Goal: Find specific page/section: Find specific page/section

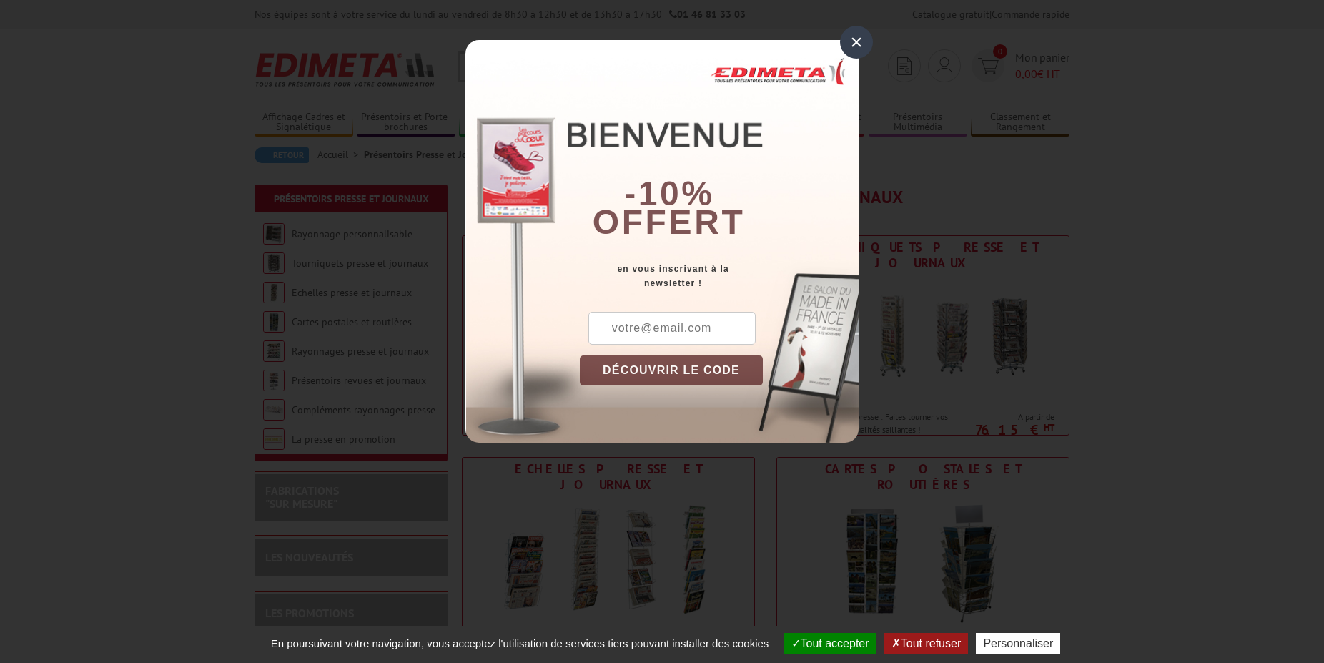
click at [858, 44] on div "×" at bounding box center [856, 42] width 33 height 33
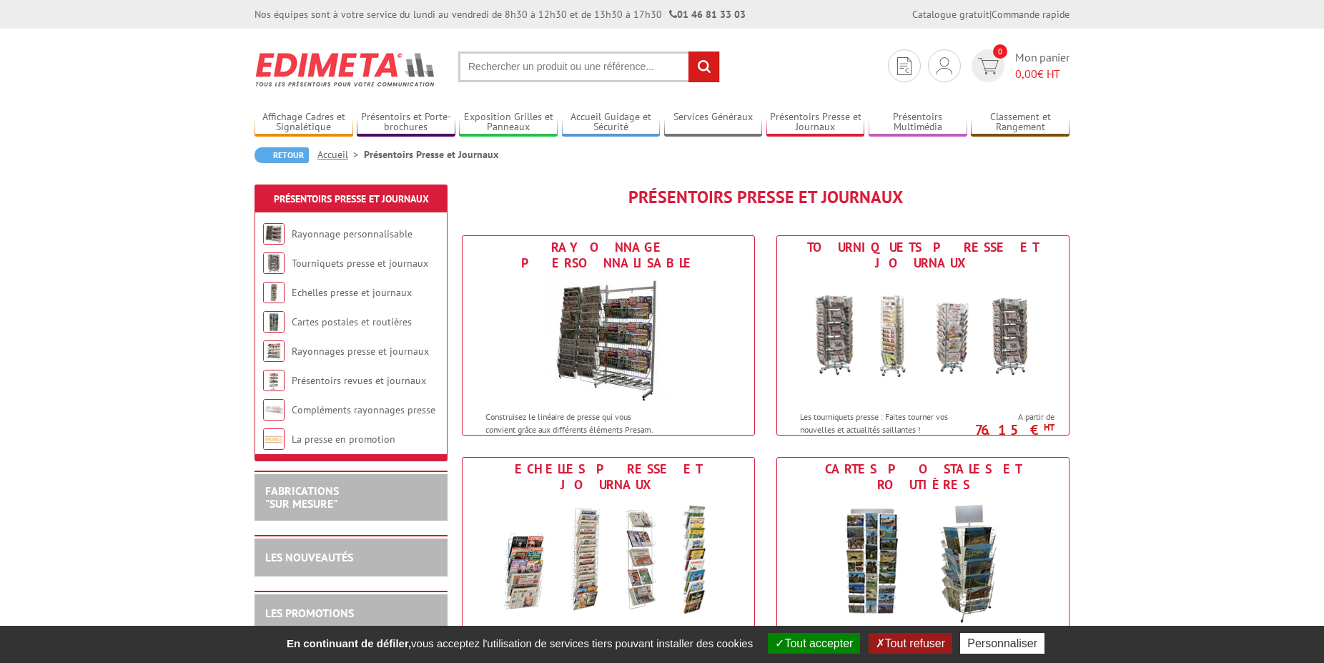
click at [503, 68] on input "text" at bounding box center [589, 66] width 262 height 31
type input "TABLEAU POUR MAGNET"
click at [703, 69] on input "rechercher" at bounding box center [704, 66] width 31 height 31
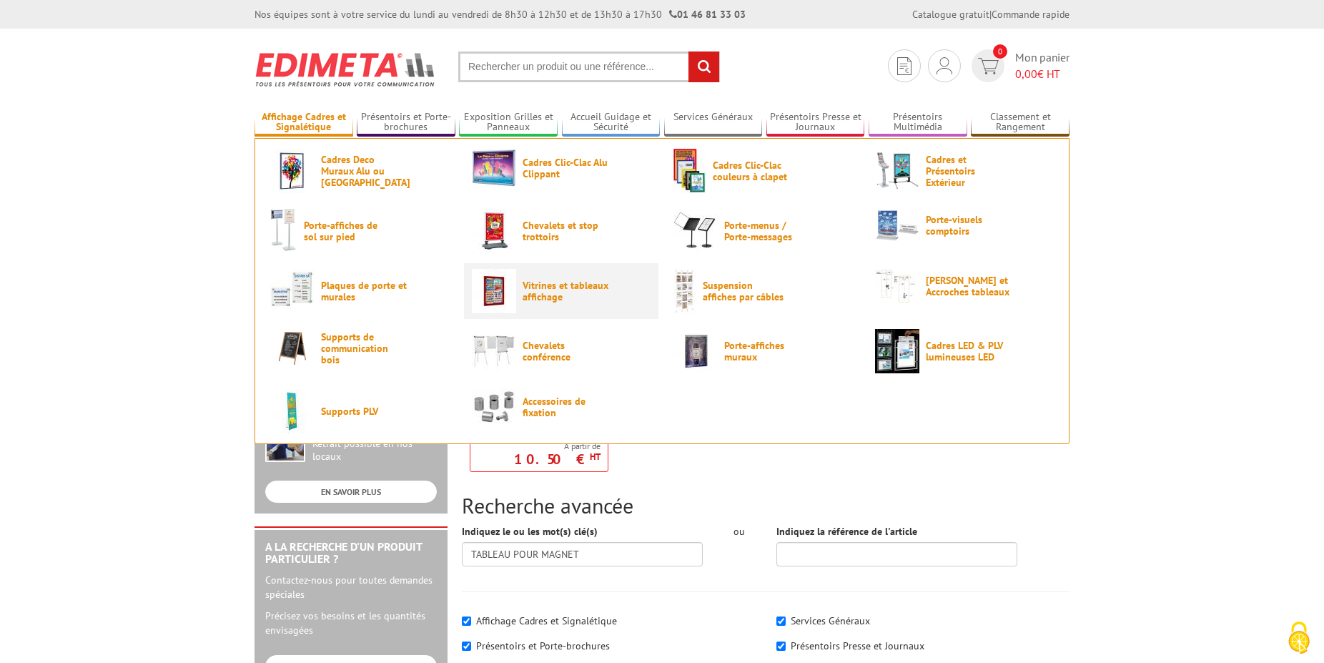
click at [551, 293] on span "Vitrines et tableaux affichage" at bounding box center [566, 291] width 86 height 23
